Goal: Information Seeking & Learning: Check status

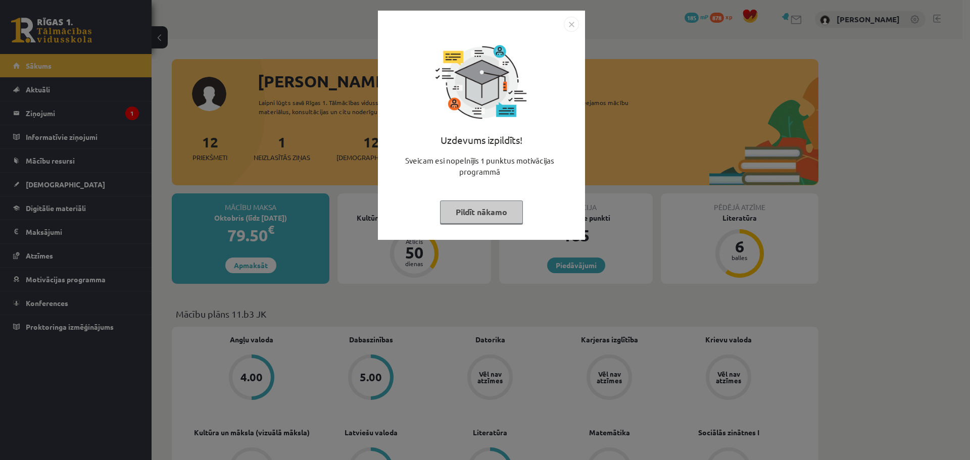
click at [489, 218] on button "Pildīt nākamo" at bounding box center [481, 212] width 83 height 23
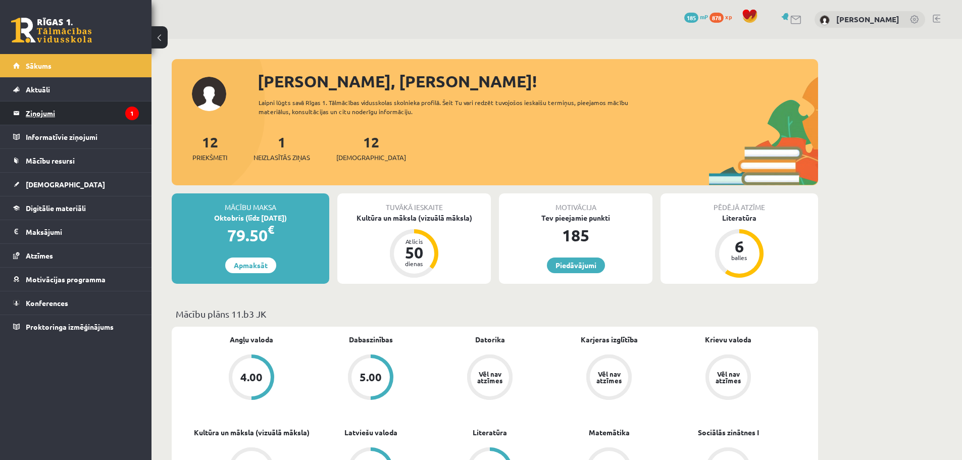
click at [80, 115] on legend "Ziņojumi 1" at bounding box center [82, 113] width 113 height 23
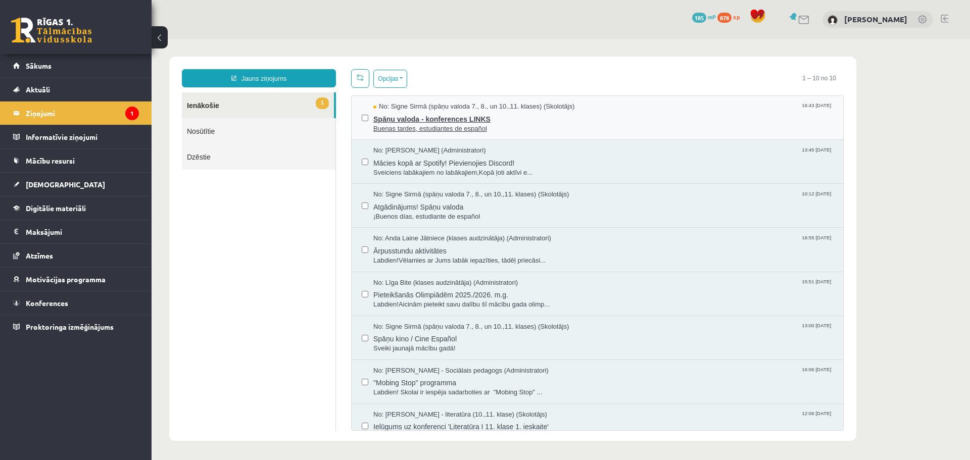
click at [562, 131] on span "Buenas tardes, estudiantes de español" at bounding box center [603, 129] width 460 height 10
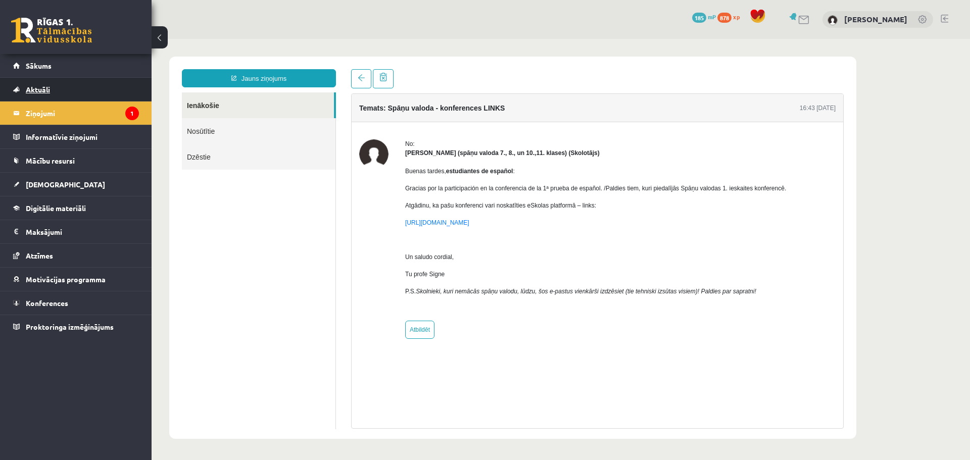
click at [73, 95] on link "Aktuāli" at bounding box center [76, 89] width 126 height 23
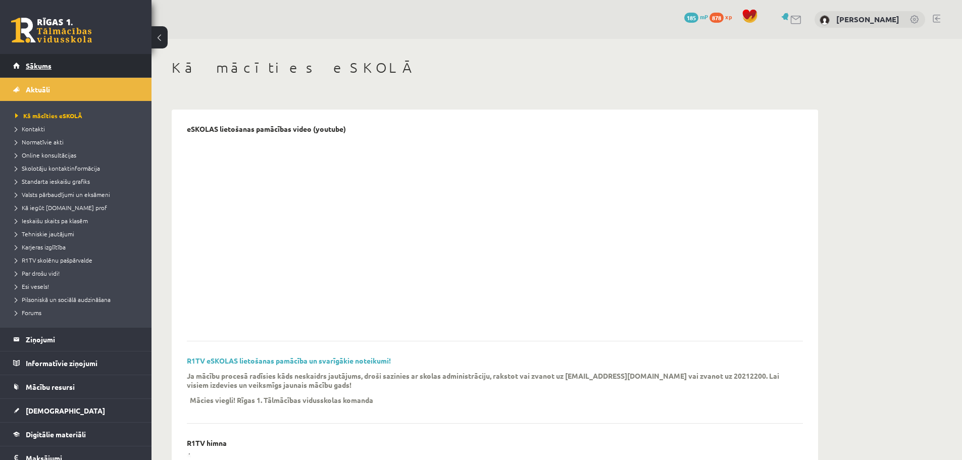
click at [97, 56] on link "Sākums" at bounding box center [76, 65] width 126 height 23
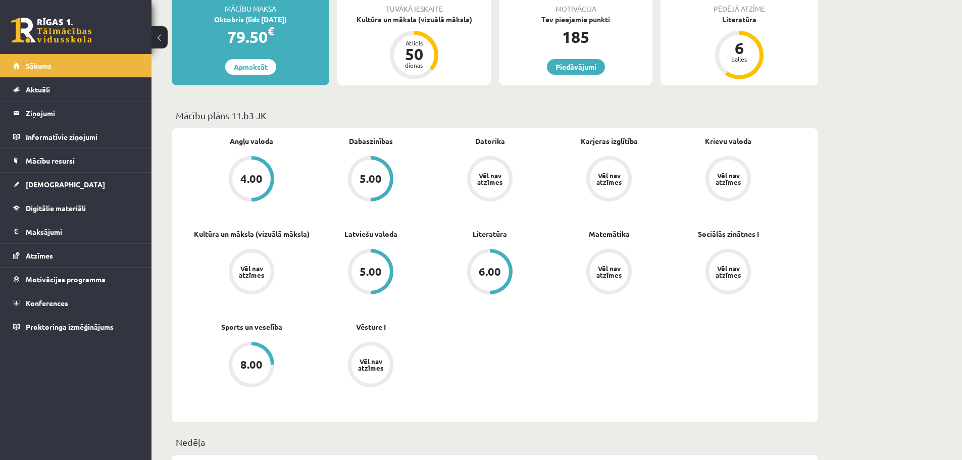
scroll to position [202, 0]
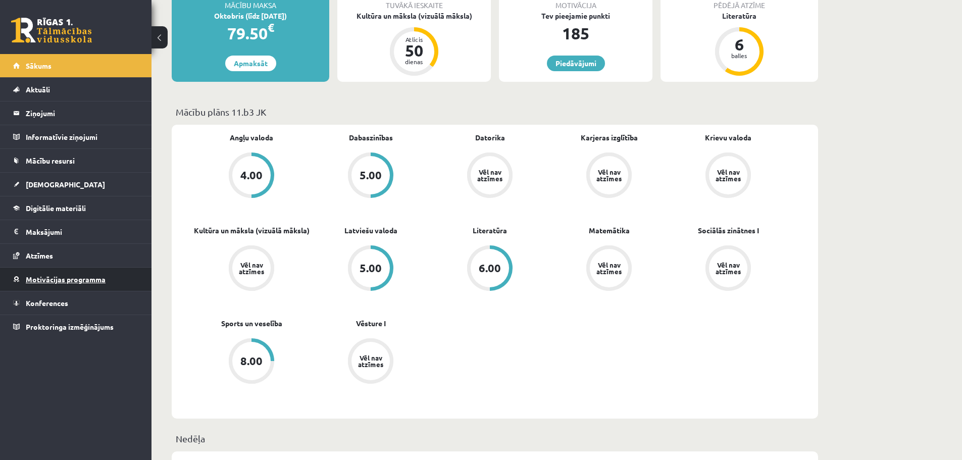
click at [60, 282] on span "Motivācijas programma" at bounding box center [66, 279] width 80 height 9
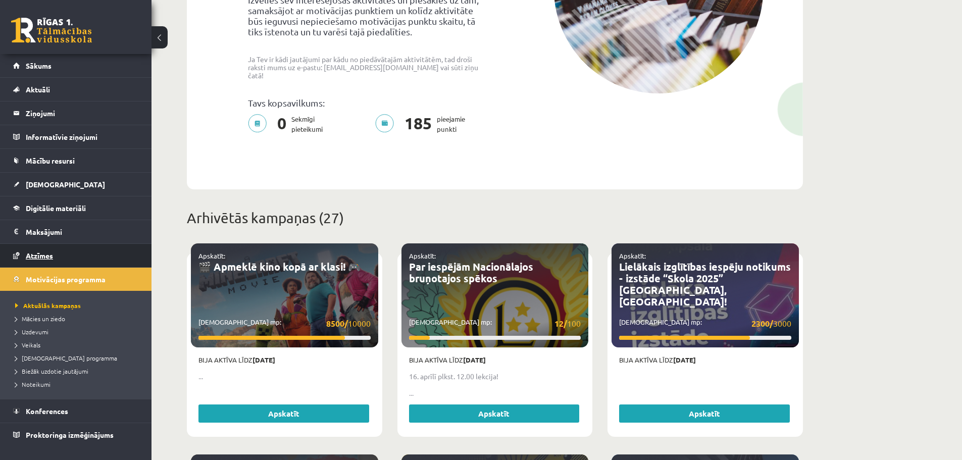
click at [87, 259] on link "Atzīmes" at bounding box center [76, 255] width 126 height 23
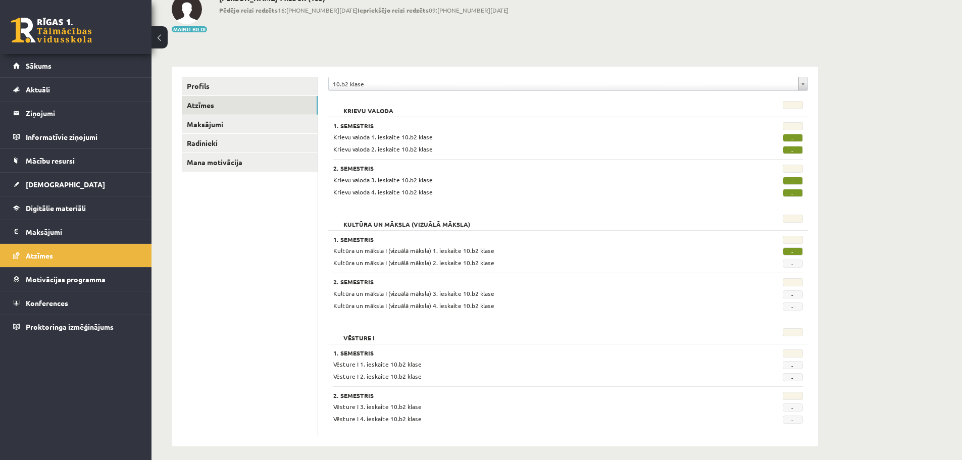
scroll to position [72, 0]
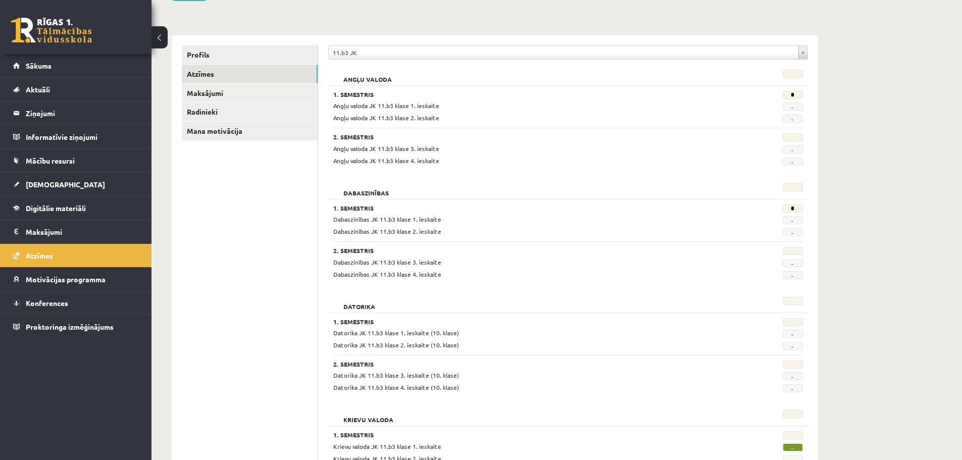
scroll to position [59, 0]
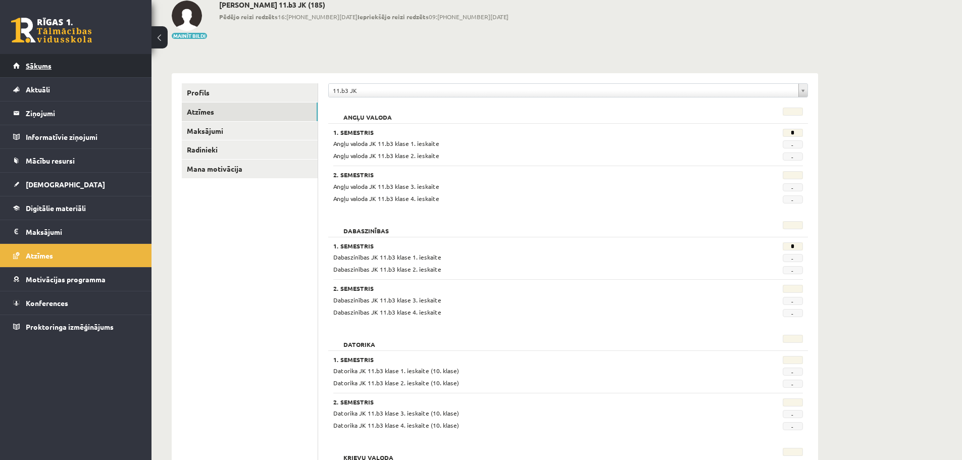
click at [62, 59] on link "Sākums" at bounding box center [76, 65] width 126 height 23
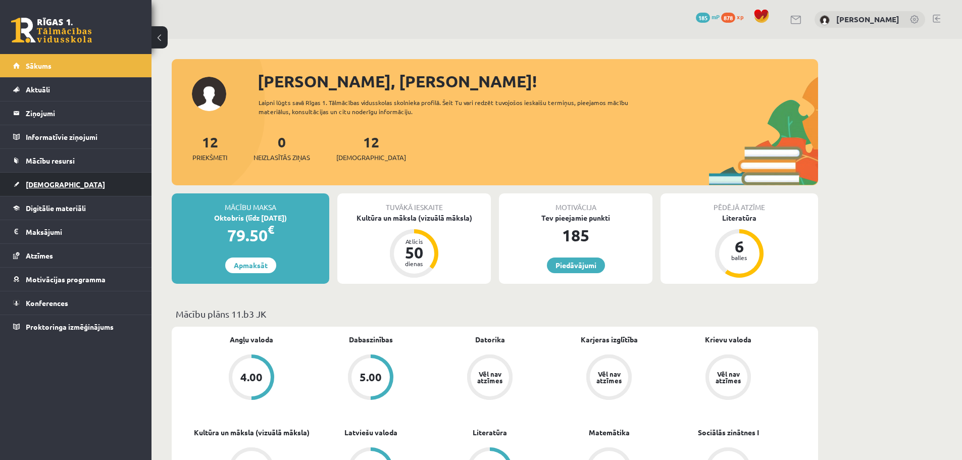
click at [94, 182] on link "[DEMOGRAPHIC_DATA]" at bounding box center [76, 184] width 126 height 23
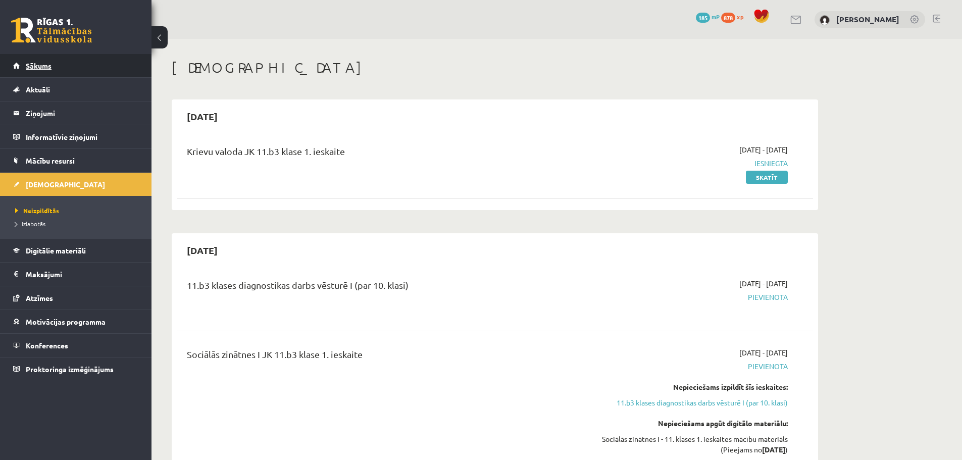
click at [44, 59] on link "Sākums" at bounding box center [76, 65] width 126 height 23
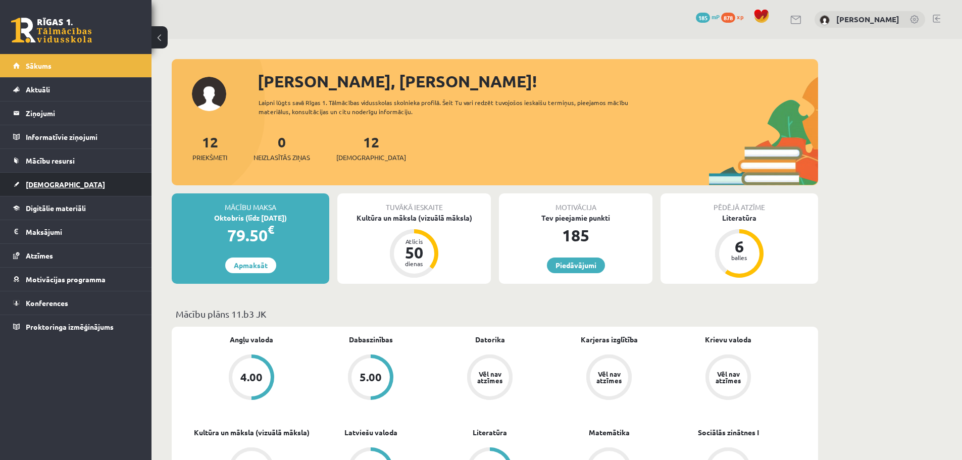
click at [44, 192] on link "[DEMOGRAPHIC_DATA]" at bounding box center [76, 184] width 126 height 23
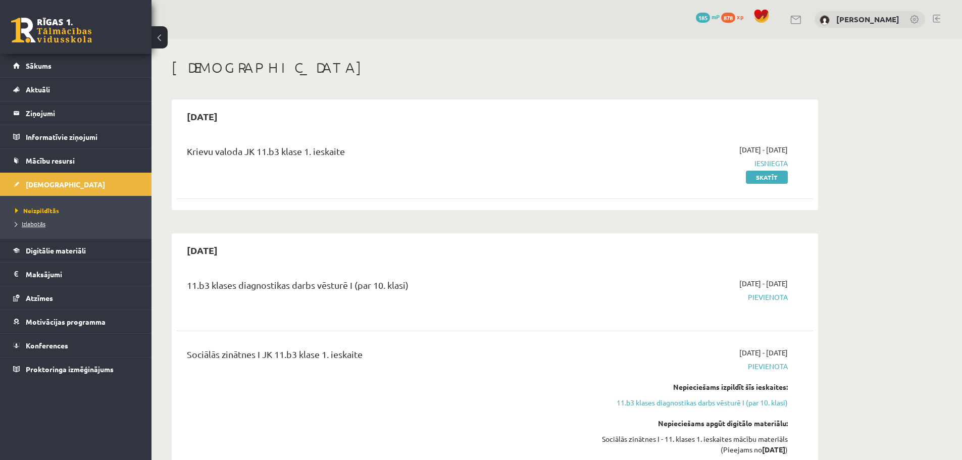
click at [39, 225] on span "Izlabotās" at bounding box center [30, 224] width 30 height 8
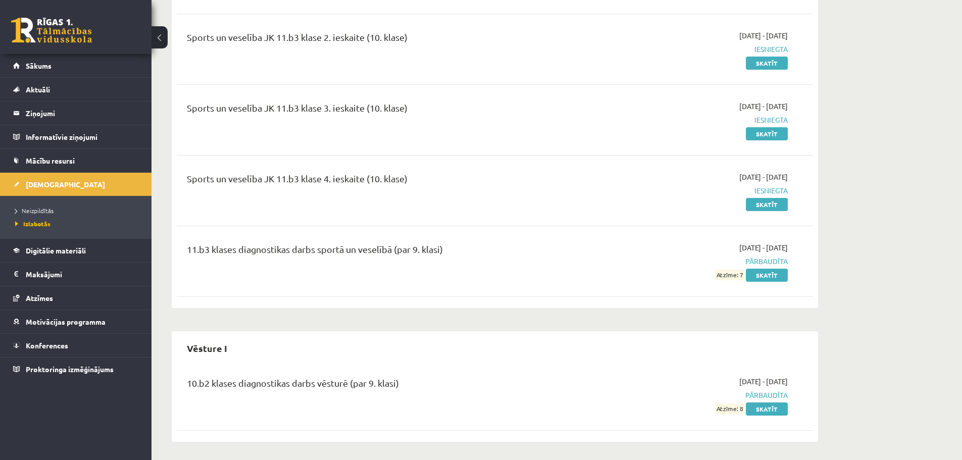
scroll to position [1028, 0]
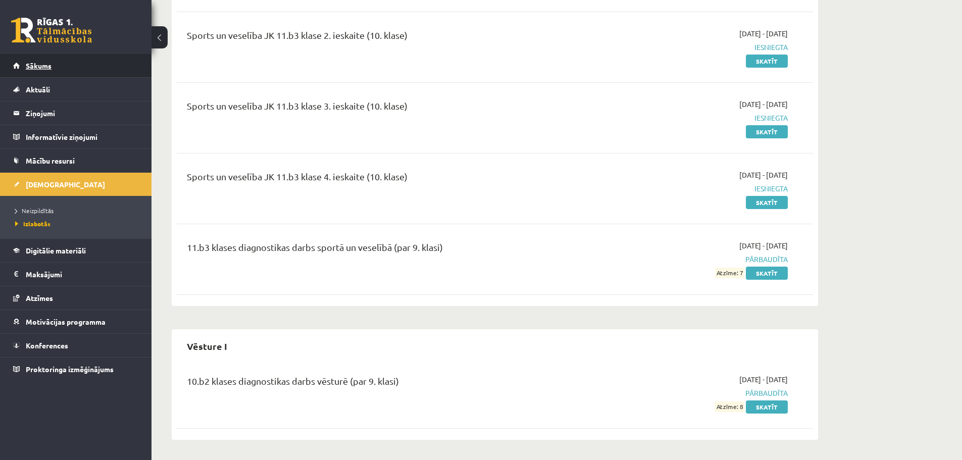
click at [47, 67] on span "Sākums" at bounding box center [39, 65] width 26 height 9
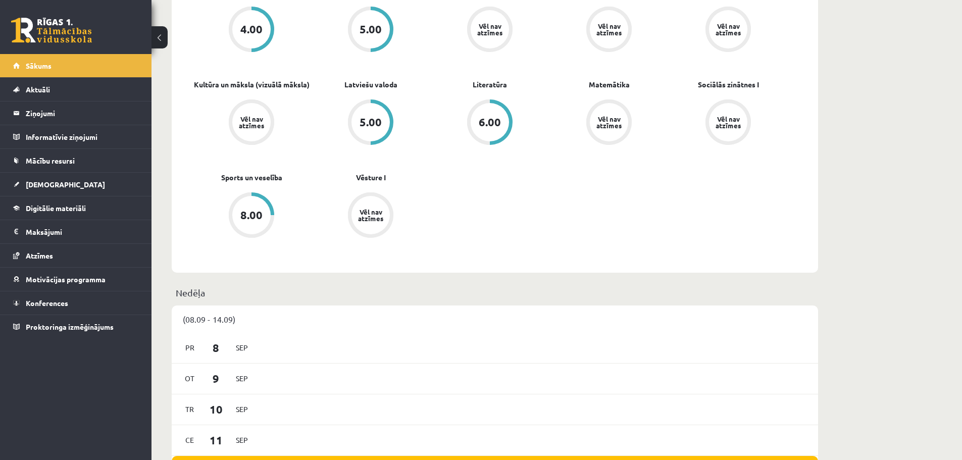
scroll to position [253, 0]
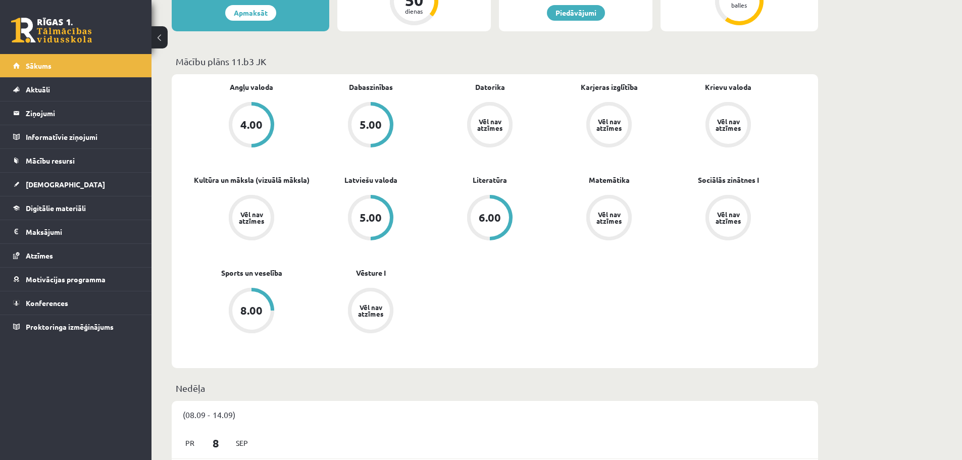
click at [607, 124] on div "Vēl nav atzīmes" at bounding box center [609, 124] width 28 height 13
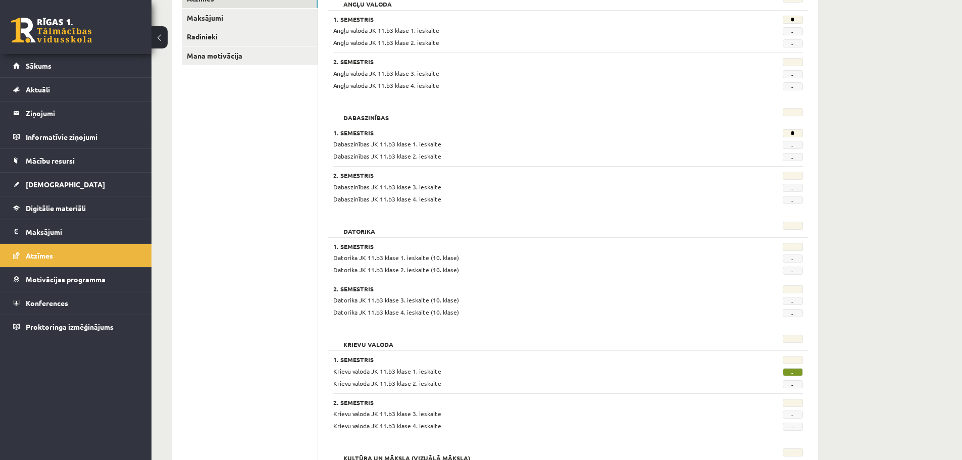
scroll to position [160, 0]
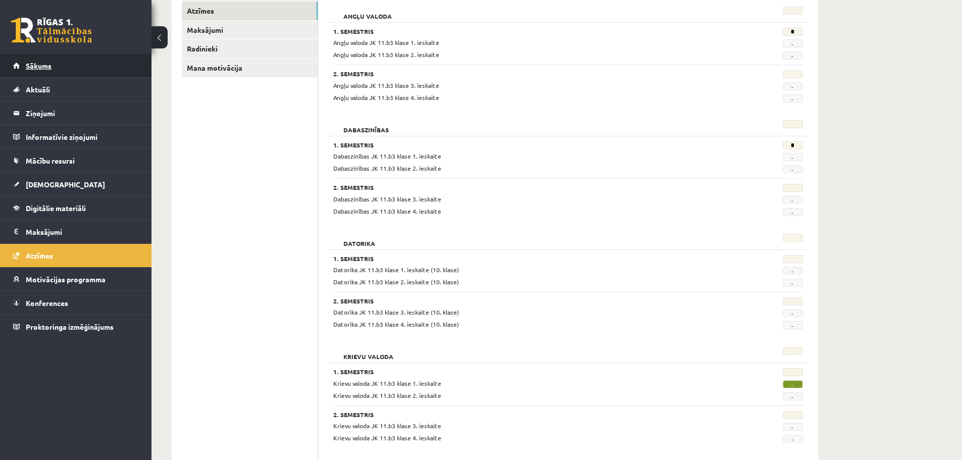
click at [14, 63] on link "Sākums" at bounding box center [76, 65] width 126 height 23
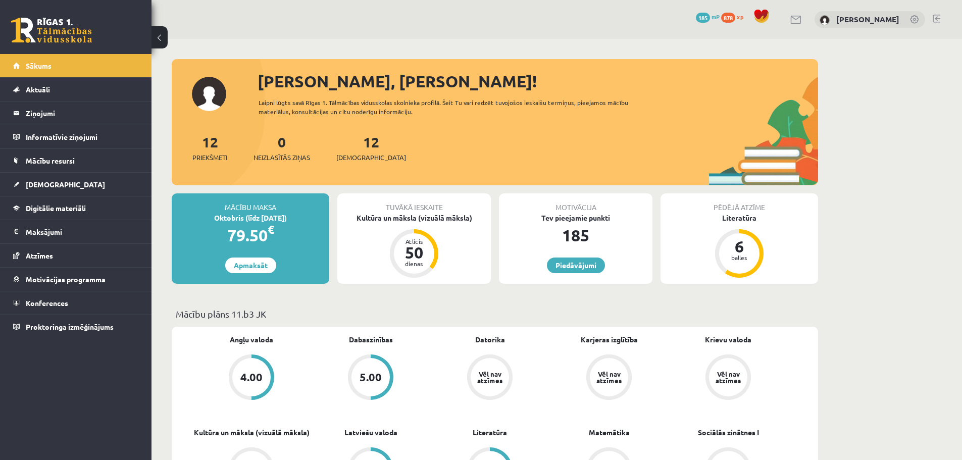
click at [941, 16] on div "0 Dāvanas 185 mP 878 xp [PERSON_NAME]" at bounding box center [557, 19] width 811 height 39
click at [939, 20] on link at bounding box center [937, 19] width 8 height 8
